Goal: Find specific page/section: Find specific page/section

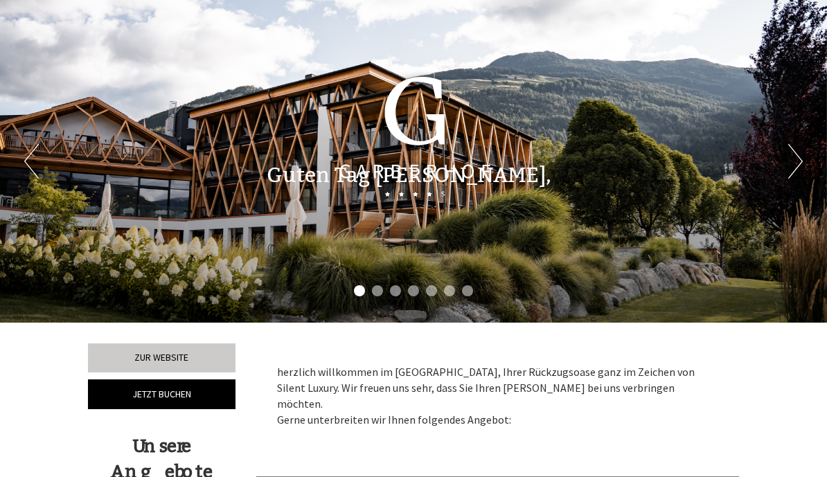
click at [799, 169] on div "Guten Tag [PERSON_NAME], herzlich willkommen im [GEOGRAPHIC_DATA], Ihrer Rückzu…" at bounding box center [413, 172] width 827 height 64
click at [795, 170] on div "Guten Tag [PERSON_NAME], herzlich willkommen im [GEOGRAPHIC_DATA], Ihrer Rückzu…" at bounding box center [413, 172] width 827 height 64
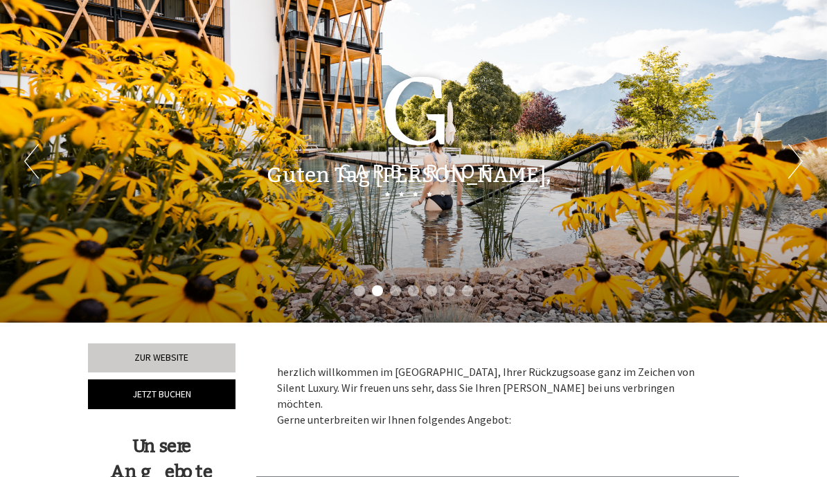
click at [794, 156] on div "Guten Tag [PERSON_NAME], herzlich willkommen im [GEOGRAPHIC_DATA], Ihrer Rückzu…" at bounding box center [413, 172] width 827 height 64
click at [791, 162] on div "Guten Tag [PERSON_NAME], herzlich willkommen im [GEOGRAPHIC_DATA], Ihrer Rückzu…" at bounding box center [413, 172] width 827 height 64
click at [799, 159] on div "Guten Tag [PERSON_NAME], herzlich willkommen im [GEOGRAPHIC_DATA], Ihrer Rückzu…" at bounding box center [413, 172] width 827 height 64
click at [795, 159] on div "Guten Tag [PERSON_NAME], herzlich willkommen im [GEOGRAPHIC_DATA], Ihrer Rückzu…" at bounding box center [413, 172] width 827 height 64
click at [804, 163] on div "Guten Tag [PERSON_NAME], herzlich willkommen im [GEOGRAPHIC_DATA], Ihrer Rückzu…" at bounding box center [413, 172] width 827 height 64
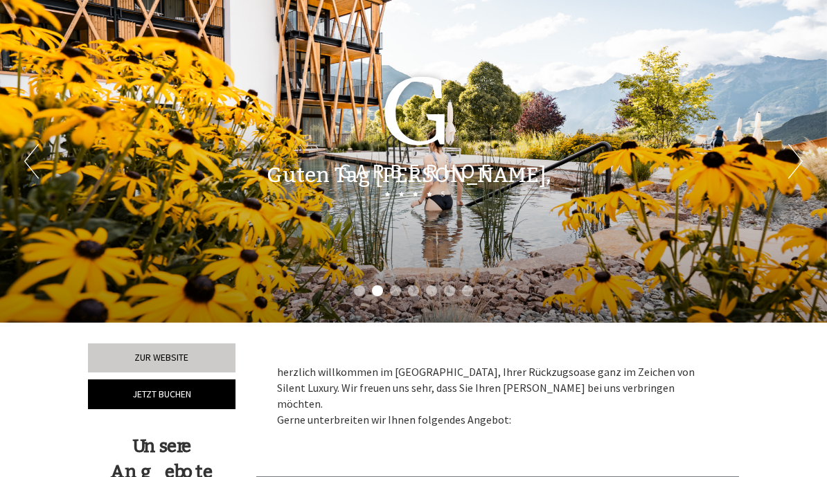
click at [36, 162] on div "Guten Tag [PERSON_NAME], herzlich willkommen im [GEOGRAPHIC_DATA], Ihrer Rückzu…" at bounding box center [413, 172] width 827 height 64
click at [804, 156] on div "Guten Tag [PERSON_NAME], herzlich willkommen im [GEOGRAPHIC_DATA], Ihrer Rückzu…" at bounding box center [413, 172] width 827 height 64
click at [799, 165] on div "Guten Tag [PERSON_NAME], herzlich willkommen im [GEOGRAPHIC_DATA], Ihrer Rückzu…" at bounding box center [413, 172] width 827 height 64
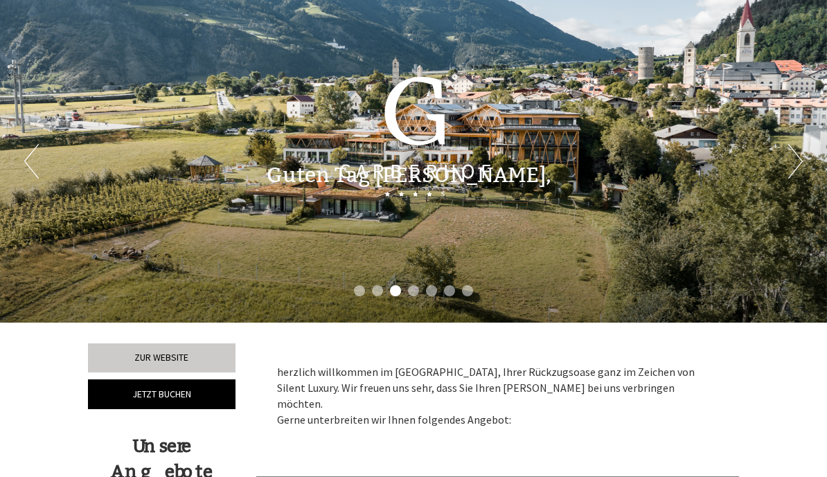
click at [794, 164] on div "Guten Tag [PERSON_NAME], herzlich willkommen im [GEOGRAPHIC_DATA], Ihrer Rückzu…" at bounding box center [413, 172] width 827 height 64
click at [801, 163] on div "Guten Tag [PERSON_NAME], herzlich willkommen im [GEOGRAPHIC_DATA], Ihrer Rückzu…" at bounding box center [413, 172] width 827 height 64
click at [793, 160] on div "Guten Tag [PERSON_NAME], herzlich willkommen im [GEOGRAPHIC_DATA], Ihrer Rückzu…" at bounding box center [413, 172] width 827 height 64
click at [797, 163] on div "Guten Tag [PERSON_NAME], herzlich willkommen im [GEOGRAPHIC_DATA], Ihrer Rückzu…" at bounding box center [413, 172] width 827 height 64
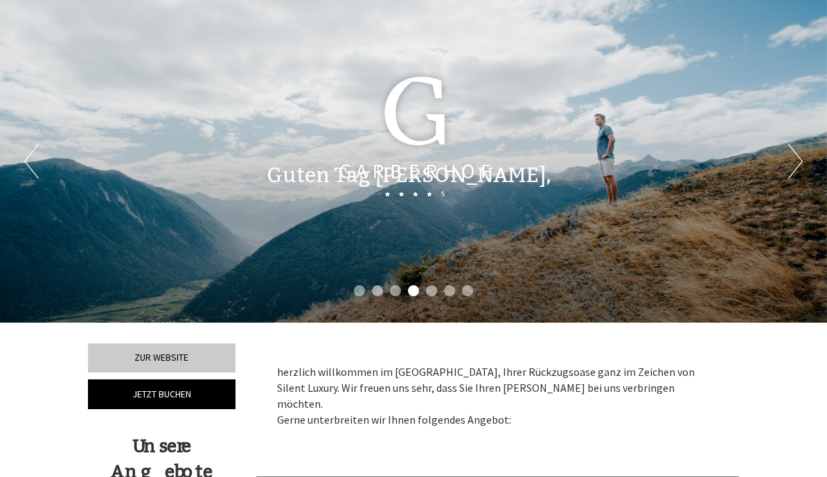
click at [789, 166] on div "Guten Tag [PERSON_NAME], herzlich willkommen im [GEOGRAPHIC_DATA], Ihrer Rückzu…" at bounding box center [413, 172] width 827 height 64
click at [793, 165] on div "Guten Tag [PERSON_NAME], herzlich willkommen im [GEOGRAPHIC_DATA], Ihrer Rückzu…" at bounding box center [413, 172] width 827 height 64
click at [785, 161] on div "Guten Tag [PERSON_NAME], herzlich willkommen im [GEOGRAPHIC_DATA], Ihrer Rückzu…" at bounding box center [413, 172] width 827 height 64
click at [794, 162] on div "Guten Tag [PERSON_NAME], herzlich willkommen im [GEOGRAPHIC_DATA], Ihrer Rückzu…" at bounding box center [413, 172] width 827 height 64
click at [792, 165] on div "Guten Tag [PERSON_NAME], herzlich willkommen im [GEOGRAPHIC_DATA], Ihrer Rückzu…" at bounding box center [413, 172] width 827 height 64
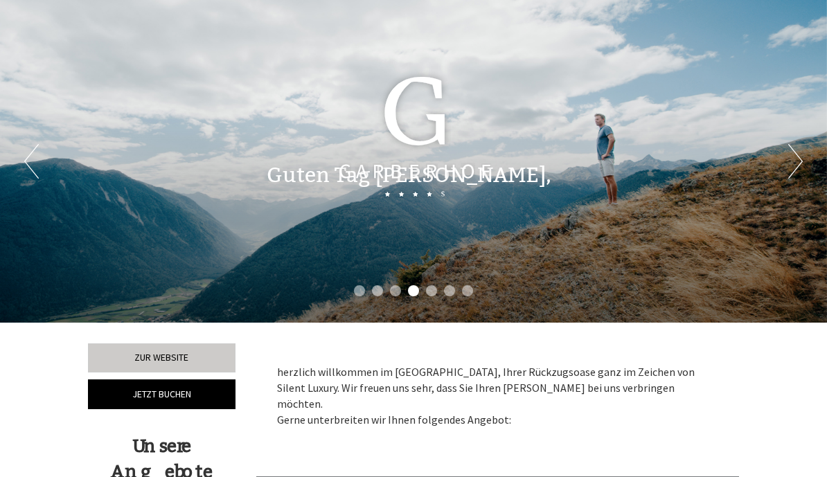
click at [794, 164] on div "Guten Tag [PERSON_NAME], herzlich willkommen im [GEOGRAPHIC_DATA], Ihrer Rückzu…" at bounding box center [413, 172] width 827 height 64
click at [801, 165] on div "Guten Tag [PERSON_NAME], herzlich willkommen im [GEOGRAPHIC_DATA], Ihrer Rückzu…" at bounding box center [413, 172] width 827 height 64
click at [800, 162] on div "Guten Tag [PERSON_NAME], herzlich willkommen im [GEOGRAPHIC_DATA], Ihrer Rückzu…" at bounding box center [413, 172] width 827 height 64
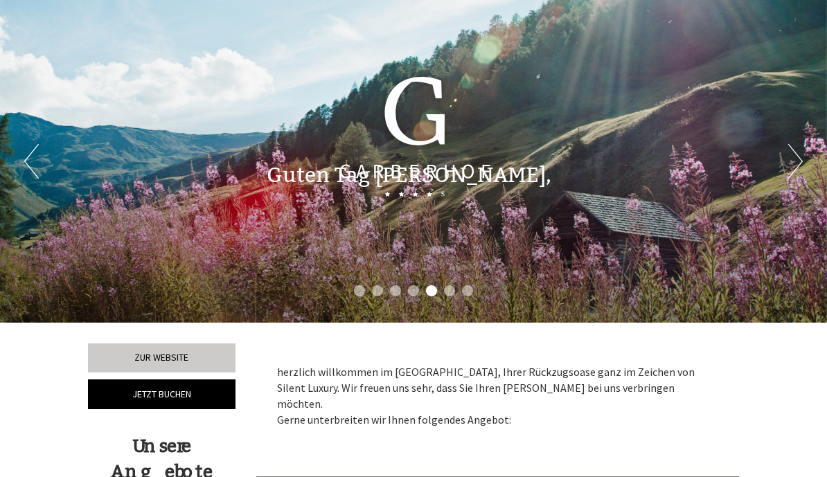
click at [800, 161] on div "Guten Tag [PERSON_NAME], herzlich willkommen im [GEOGRAPHIC_DATA], Ihrer Rückzu…" at bounding box center [413, 172] width 827 height 64
click at [797, 166] on div "Guten Tag [PERSON_NAME], herzlich willkommen im [GEOGRAPHIC_DATA], Ihrer Rückzu…" at bounding box center [413, 172] width 827 height 64
click at [790, 170] on div "Guten Tag [PERSON_NAME], herzlich willkommen im [GEOGRAPHIC_DATA], Ihrer Rückzu…" at bounding box center [413, 172] width 827 height 64
click at [797, 163] on div "Guten Tag [PERSON_NAME], herzlich willkommen im [GEOGRAPHIC_DATA], Ihrer Rückzu…" at bounding box center [413, 172] width 827 height 64
click at [793, 165] on div "Guten Tag [PERSON_NAME], herzlich willkommen im [GEOGRAPHIC_DATA], Ihrer Rückzu…" at bounding box center [413, 172] width 827 height 64
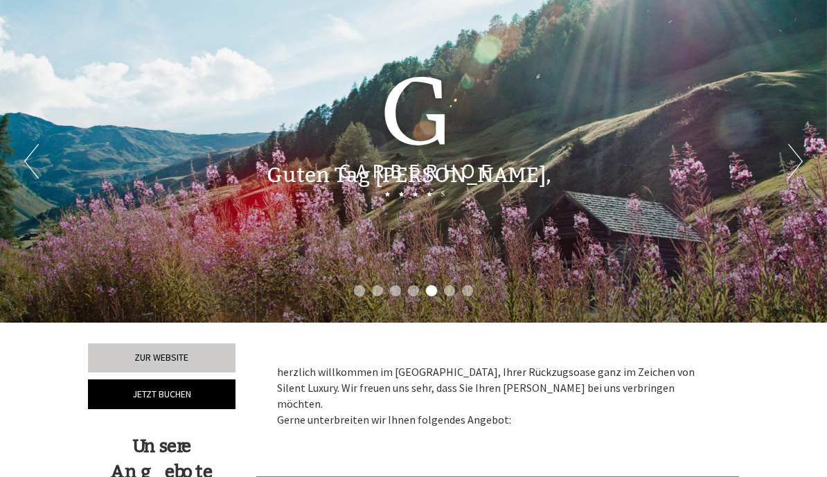
click at [795, 165] on div "Guten Tag [PERSON_NAME], herzlich willkommen im [GEOGRAPHIC_DATA], Ihrer Rückzu…" at bounding box center [413, 172] width 827 height 64
click at [787, 165] on div "Guten Tag [PERSON_NAME], herzlich willkommen im [GEOGRAPHIC_DATA], Ihrer Rückzu…" at bounding box center [413, 172] width 827 height 64
click at [797, 161] on div "Guten Tag [PERSON_NAME], herzlich willkommen im [GEOGRAPHIC_DATA], Ihrer Rückzu…" at bounding box center [413, 172] width 827 height 64
click at [786, 161] on div "Guten Tag [PERSON_NAME], herzlich willkommen im [GEOGRAPHIC_DATA], Ihrer Rückzu…" at bounding box center [413, 172] width 827 height 64
click at [31, 168] on div "Guten Tag [PERSON_NAME], herzlich willkommen im [GEOGRAPHIC_DATA], Ihrer Rückzu…" at bounding box center [413, 172] width 827 height 64
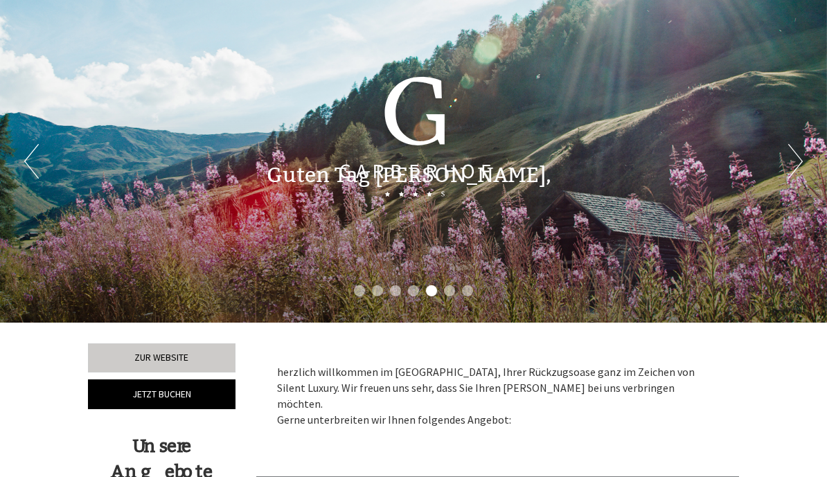
click at [27, 170] on div "Guten Tag [PERSON_NAME], herzlich willkommen im [GEOGRAPHIC_DATA], Ihrer Rückzu…" at bounding box center [413, 172] width 827 height 64
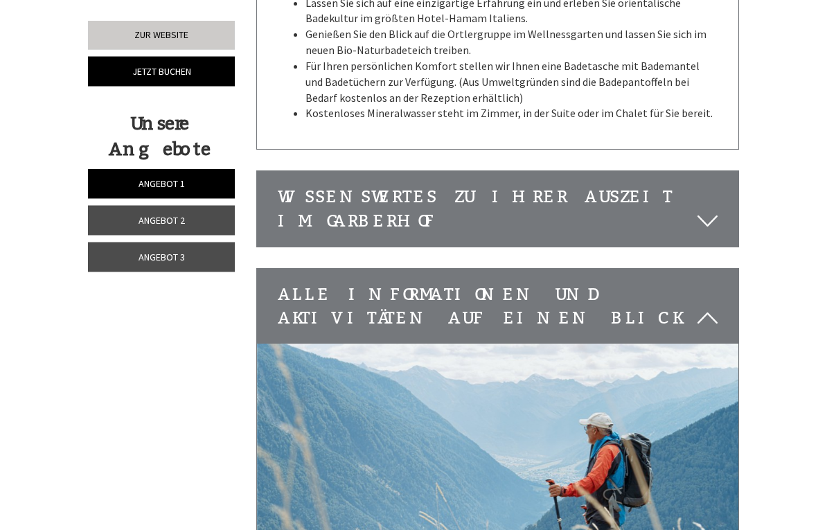
scroll to position [4286, 0]
click at [711, 209] on icon at bounding box center [707, 221] width 20 height 24
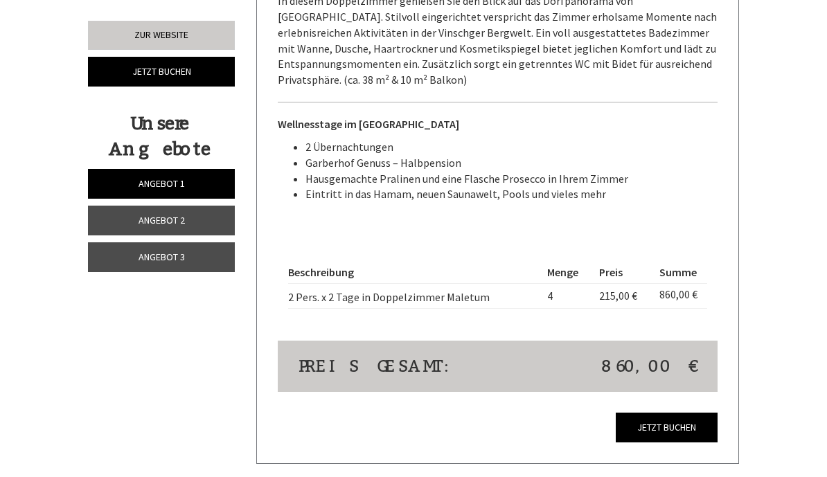
scroll to position [3019, 0]
